Goal: Book appointment/travel/reservation

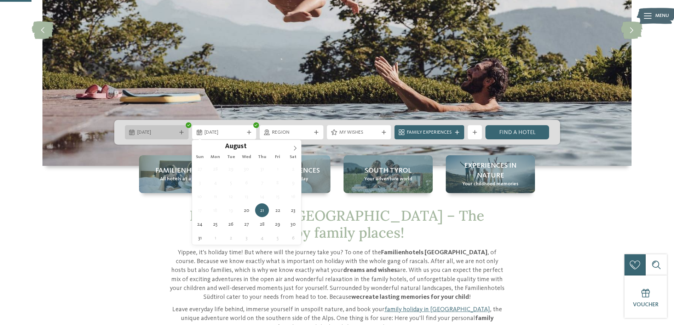
click at [153, 133] on span "20.08.2025" at bounding box center [156, 132] width 39 height 7
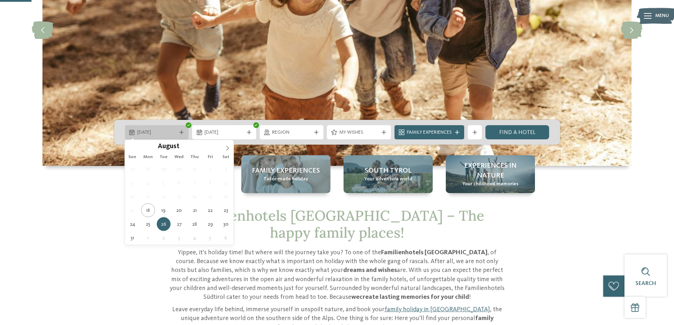
click at [148, 134] on span "26.08.2025" at bounding box center [156, 132] width 39 height 7
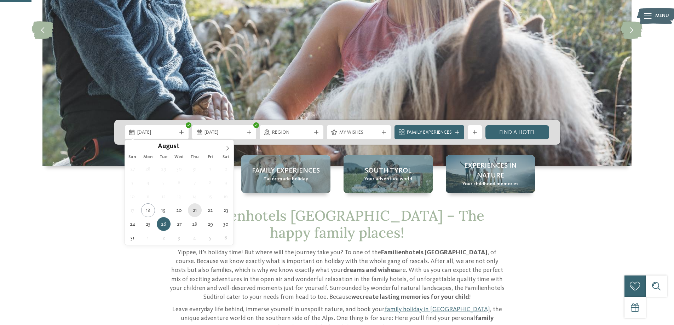
type div "21.08.2025"
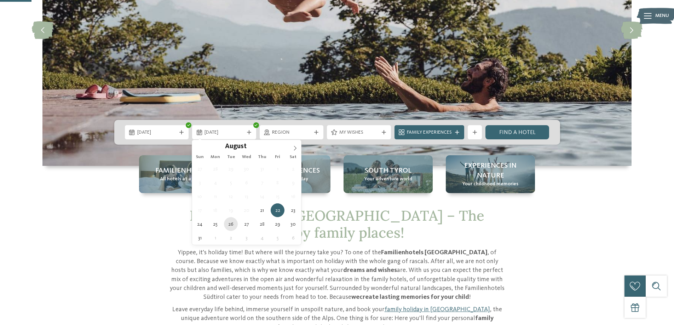
type div "26.08.2025"
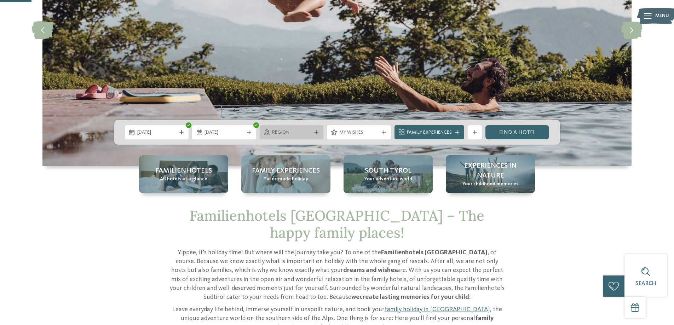
click at [299, 134] on span "Region" at bounding box center [291, 132] width 39 height 7
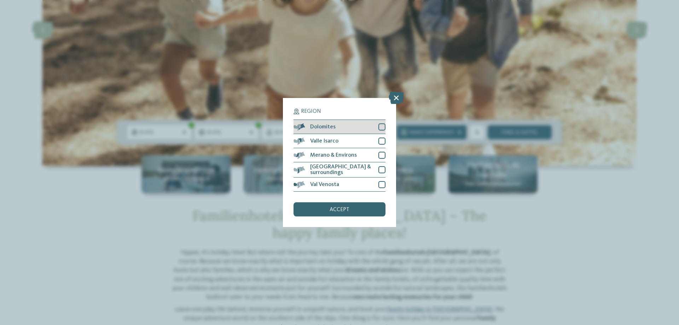
click at [383, 126] on div at bounding box center [381, 126] width 7 height 7
click at [380, 142] on div at bounding box center [381, 141] width 7 height 7
click at [382, 158] on div at bounding box center [381, 155] width 7 height 7
click at [381, 169] on div at bounding box center [381, 169] width 7 height 7
click at [381, 188] on div "Val Venosta" at bounding box center [339, 184] width 92 height 14
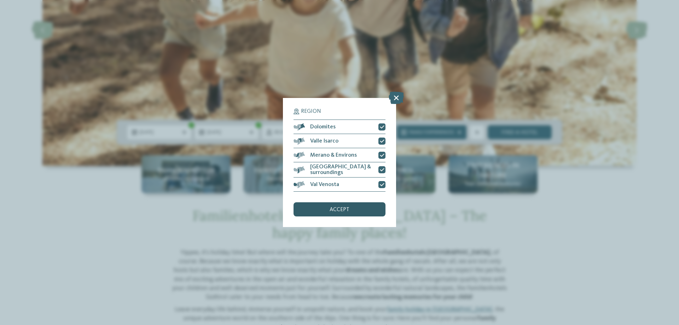
click at [348, 211] on span "accept" at bounding box center [340, 210] width 20 height 6
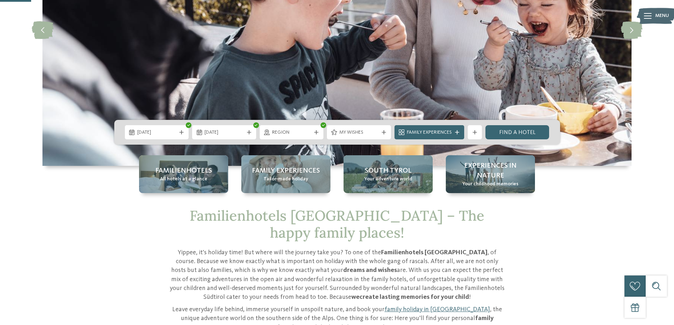
scroll to position [247, 0]
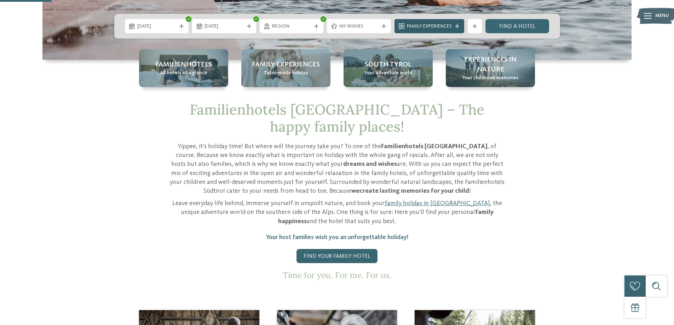
click at [455, 25] on icon at bounding box center [457, 26] width 4 height 4
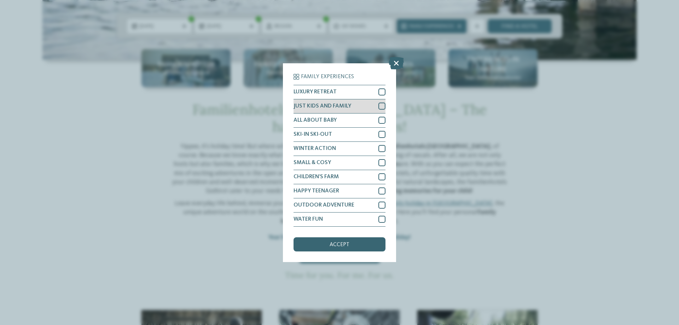
click at [382, 104] on div at bounding box center [381, 106] width 7 height 7
click at [352, 242] on div "accept" at bounding box center [339, 244] width 92 height 14
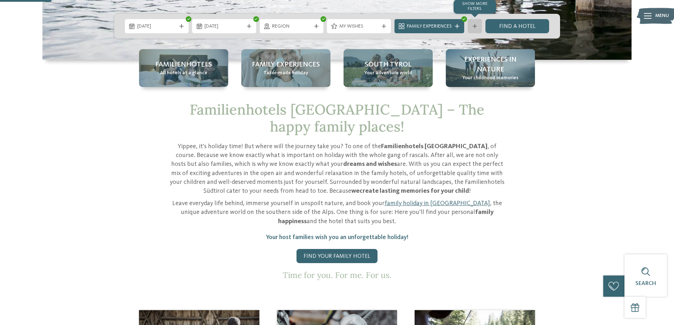
click at [475, 24] on div "Show more filters" at bounding box center [474, 26] width 14 height 14
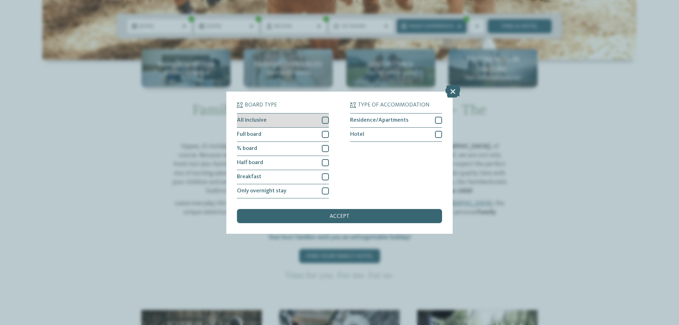
click at [328, 117] on div at bounding box center [325, 120] width 7 height 7
click at [356, 214] on div "accept" at bounding box center [339, 216] width 205 height 14
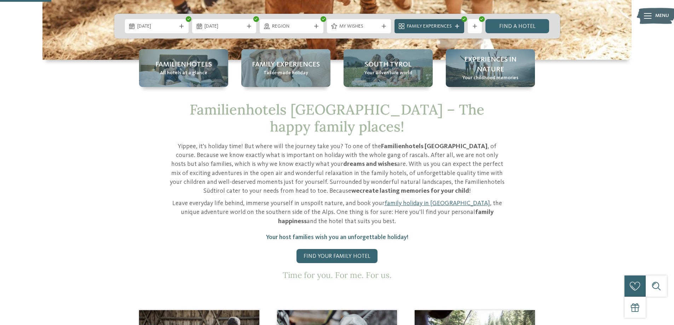
click at [439, 23] on span "Family Experiences" at bounding box center [429, 26] width 45 height 7
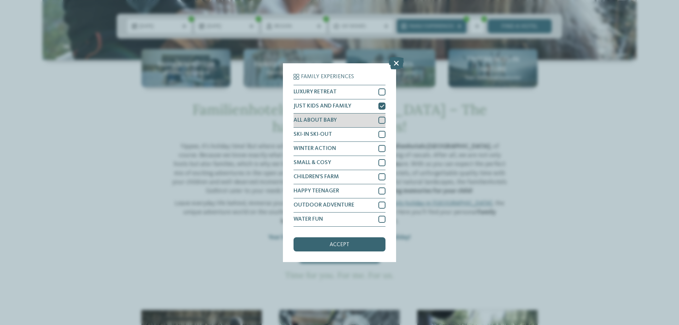
click at [383, 119] on div at bounding box center [381, 120] width 7 height 7
click at [384, 178] on div at bounding box center [381, 176] width 7 height 7
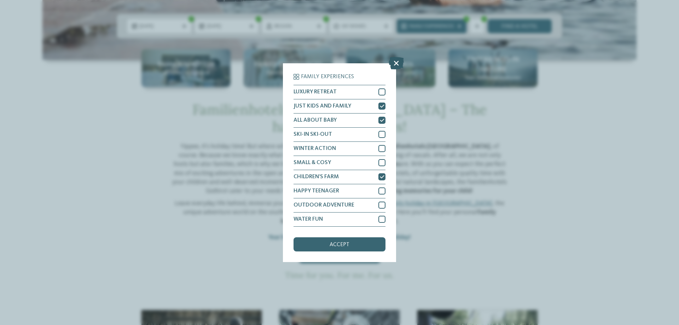
click at [398, 63] on icon at bounding box center [396, 63] width 15 height 12
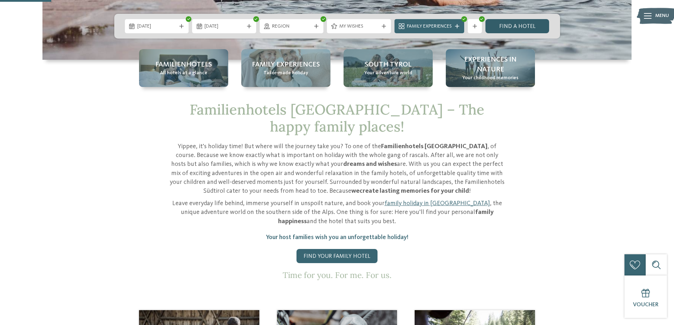
click at [513, 22] on link "Find a hotel" at bounding box center [517, 26] width 64 height 14
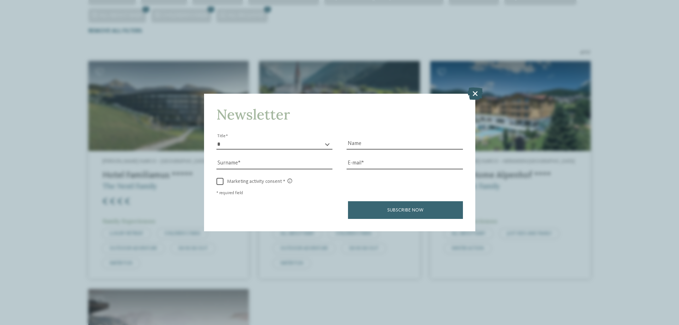
click at [476, 92] on icon at bounding box center [474, 93] width 15 height 12
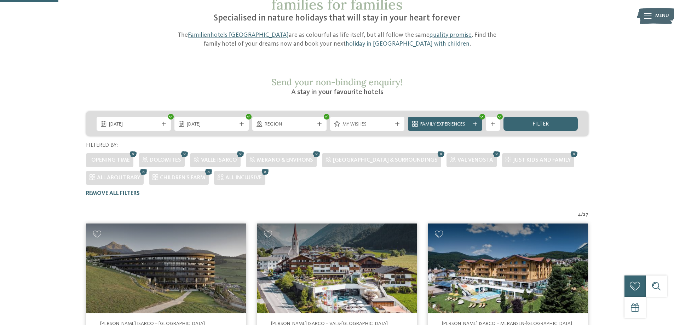
scroll to position [71, 0]
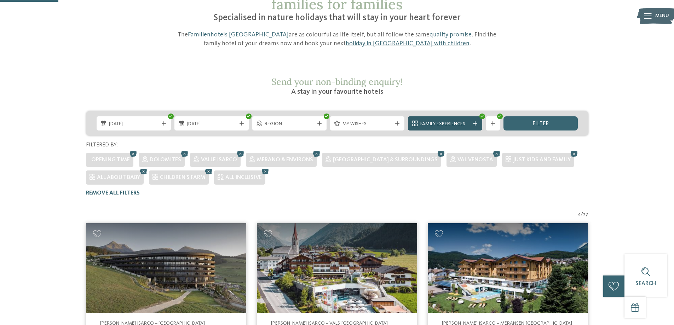
click at [464, 121] on span "Family Experiences" at bounding box center [444, 124] width 49 height 7
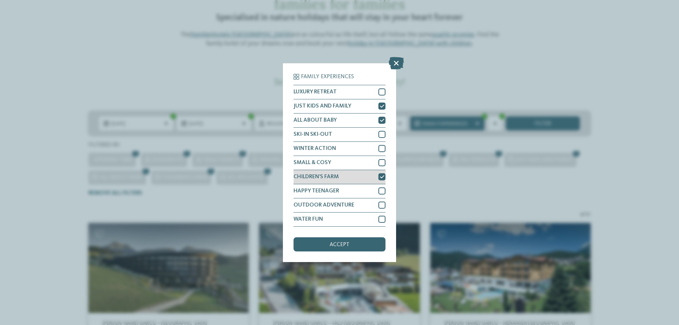
click at [383, 177] on icon at bounding box center [382, 177] width 5 height 4
click at [343, 246] on span "accept" at bounding box center [340, 245] width 20 height 6
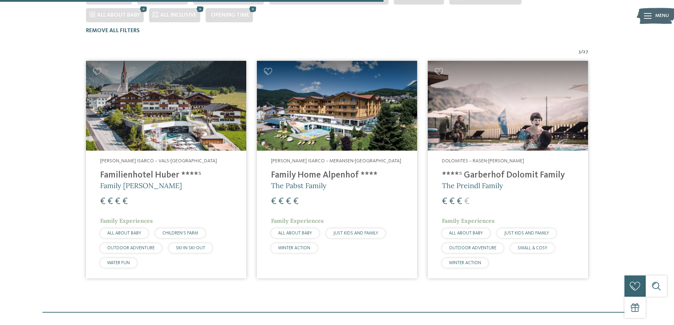
scroll to position [233, 0]
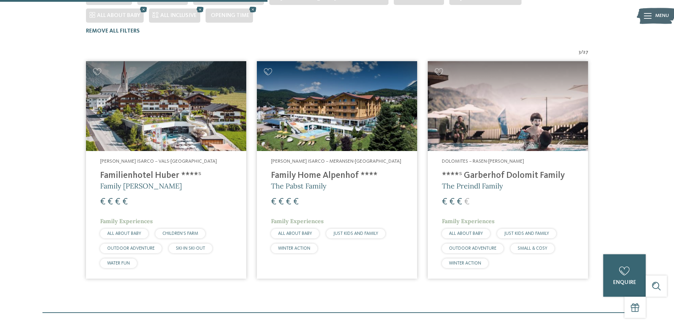
click at [165, 181] on h5 "Family Stolz" at bounding box center [166, 186] width 132 height 10
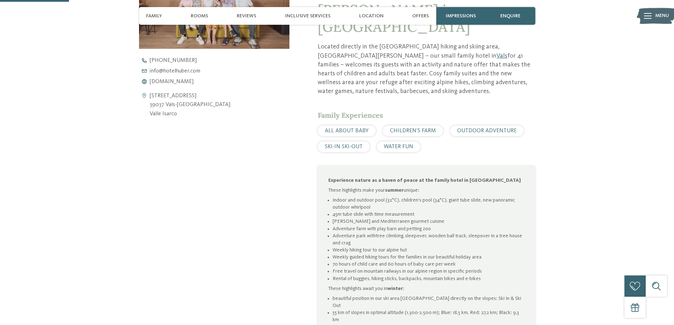
scroll to position [212, 0]
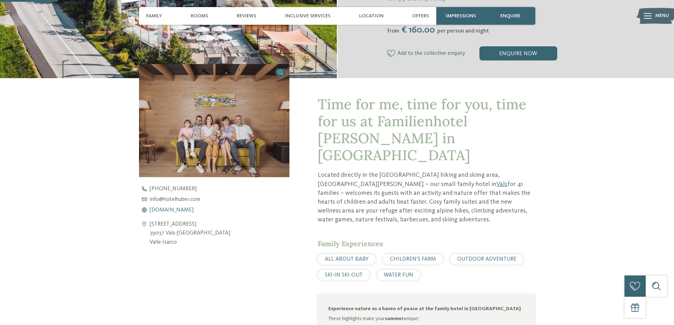
click at [187, 211] on span "www.hotelhuber.com" at bounding box center [172, 210] width 44 height 6
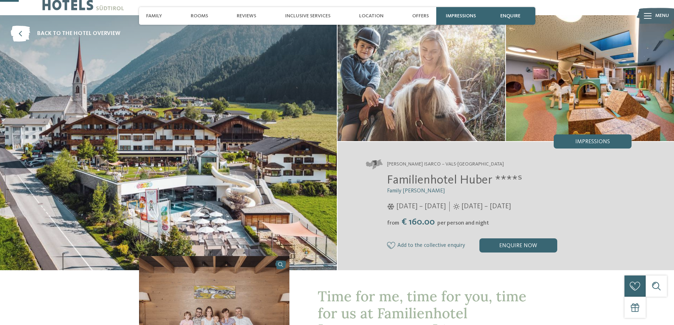
scroll to position [0, 0]
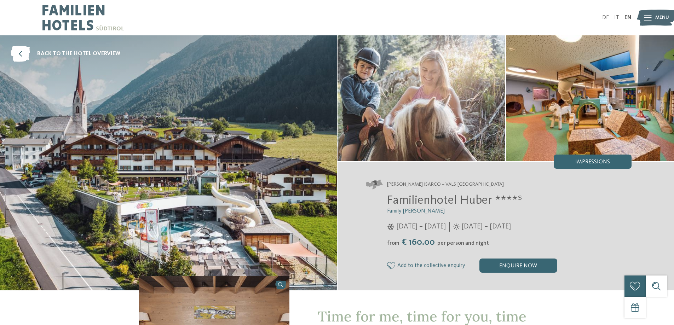
click at [86, 11] on img at bounding box center [82, 17] width 81 height 35
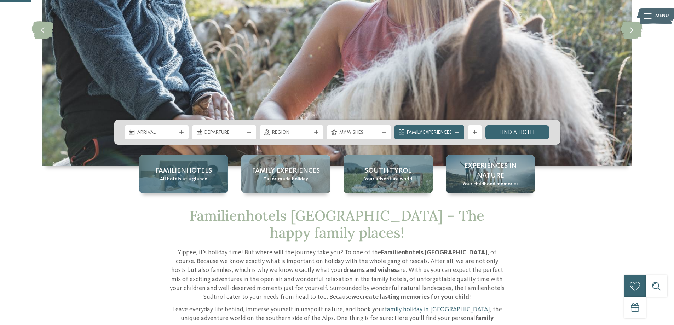
click at [205, 174] on span "Familienhotels" at bounding box center [183, 171] width 57 height 10
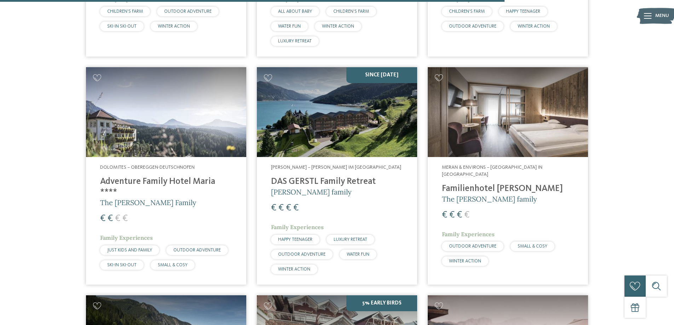
scroll to position [1768, 0]
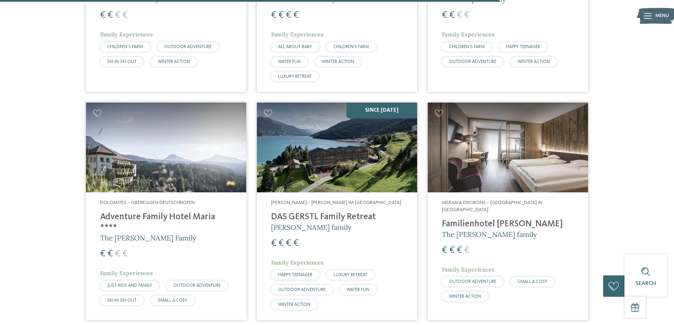
click at [320, 141] on img at bounding box center [337, 148] width 160 height 90
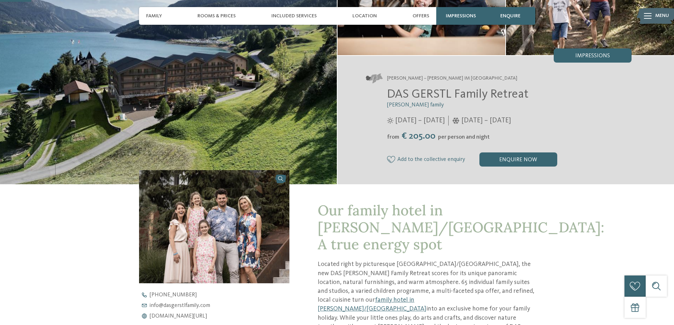
scroll to position [247, 0]
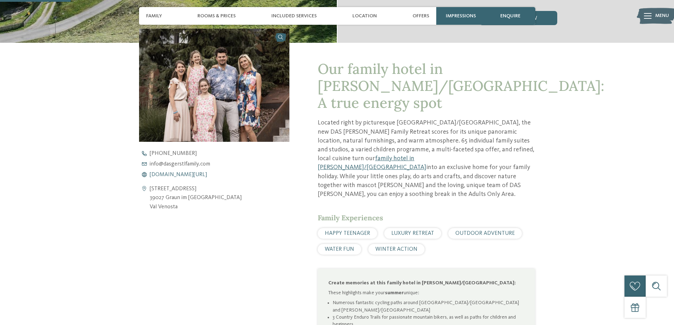
click at [183, 175] on span "www.dasgerstlfamily.com/en" at bounding box center [178, 175] width 57 height 6
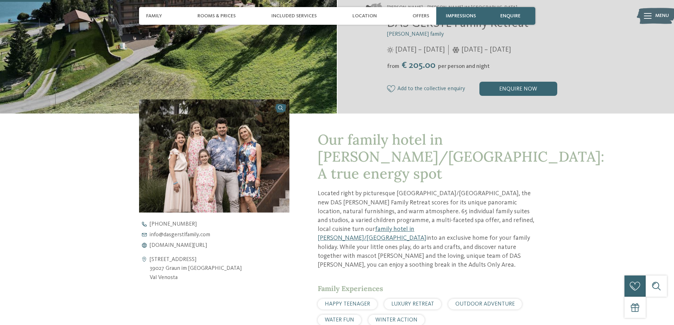
click at [222, 148] on img at bounding box center [214, 155] width 151 height 113
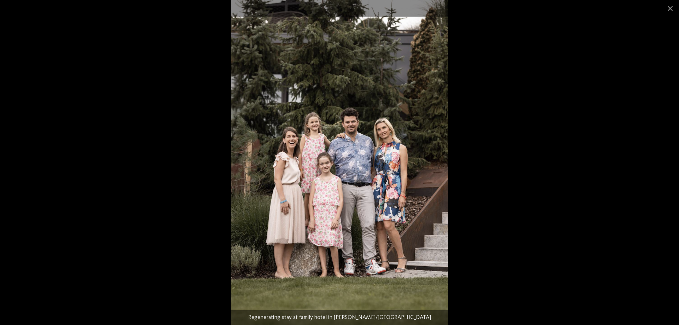
click at [413, 151] on img at bounding box center [339, 162] width 217 height 325
click at [667, 10] on span at bounding box center [670, 8] width 18 height 17
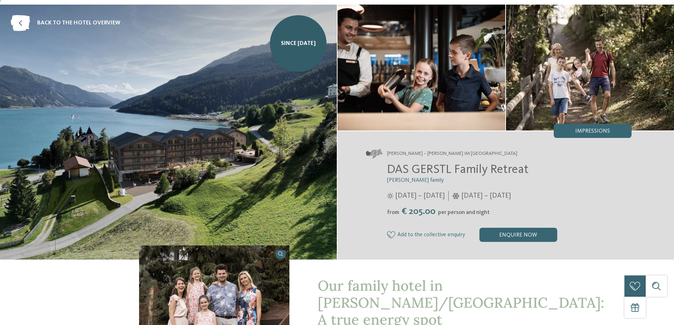
scroll to position [0, 0]
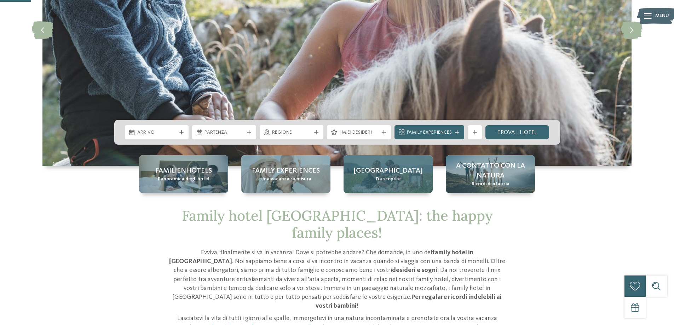
click at [411, 173] on div "Alto Adige Da scoprire" at bounding box center [387, 174] width 89 height 38
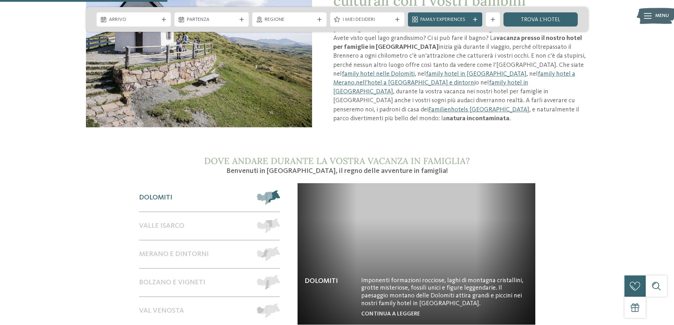
scroll to position [601, 0]
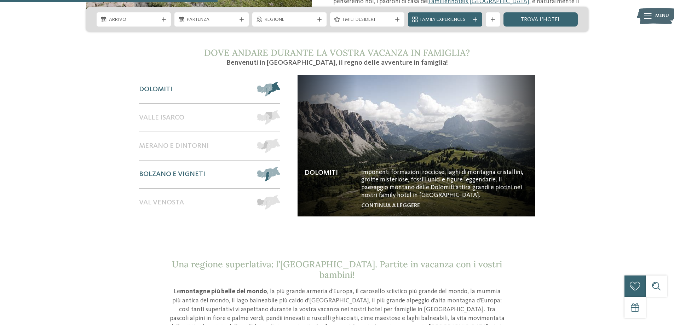
click at [206, 164] on div "Bolzano e vigneti" at bounding box center [194, 175] width 111 height 28
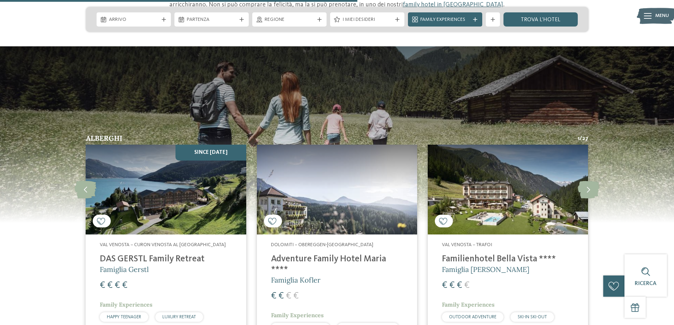
scroll to position [990, 0]
